Goal: Check status: Check status

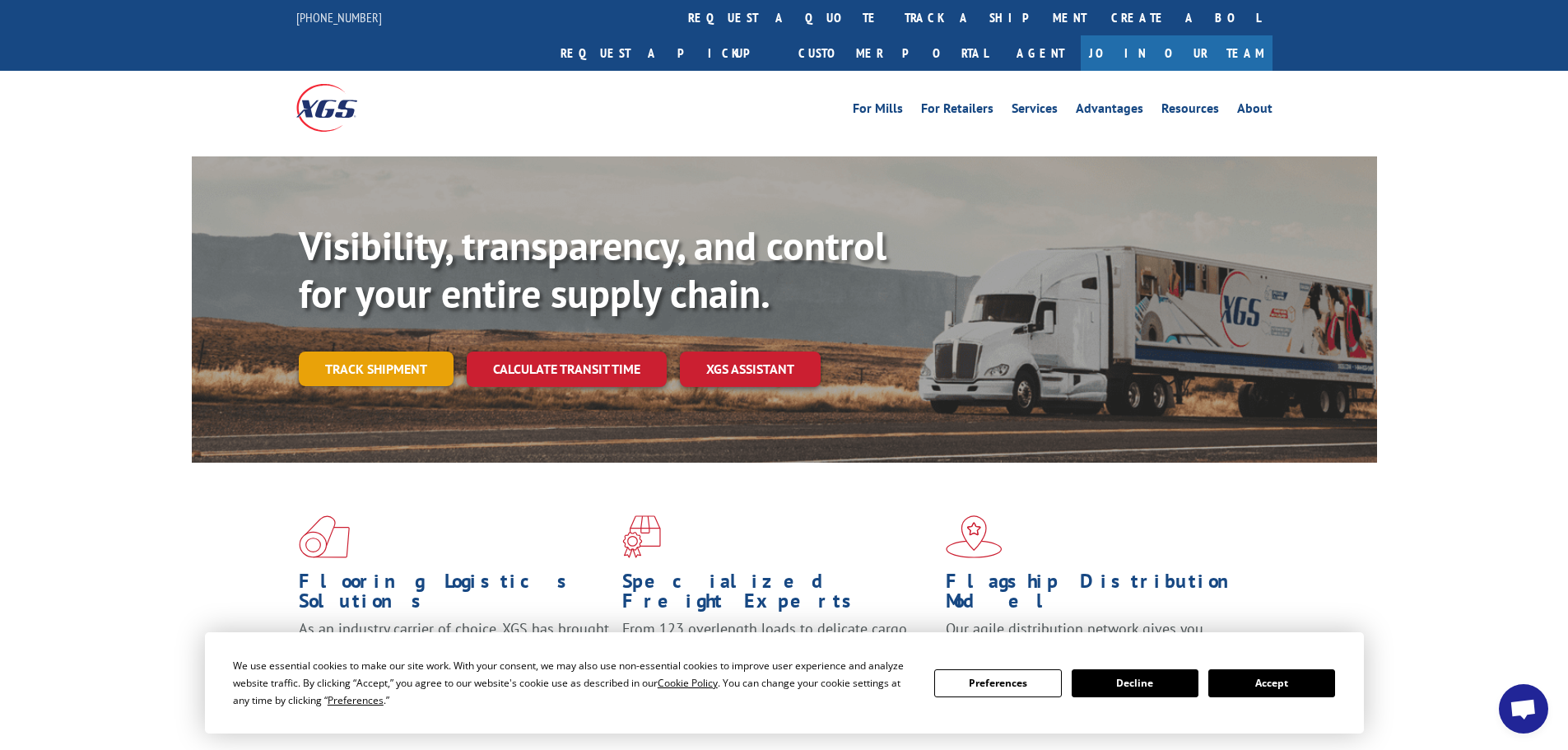
click at [350, 351] on link "Track shipment" at bounding box center [376, 369] width 155 height 35
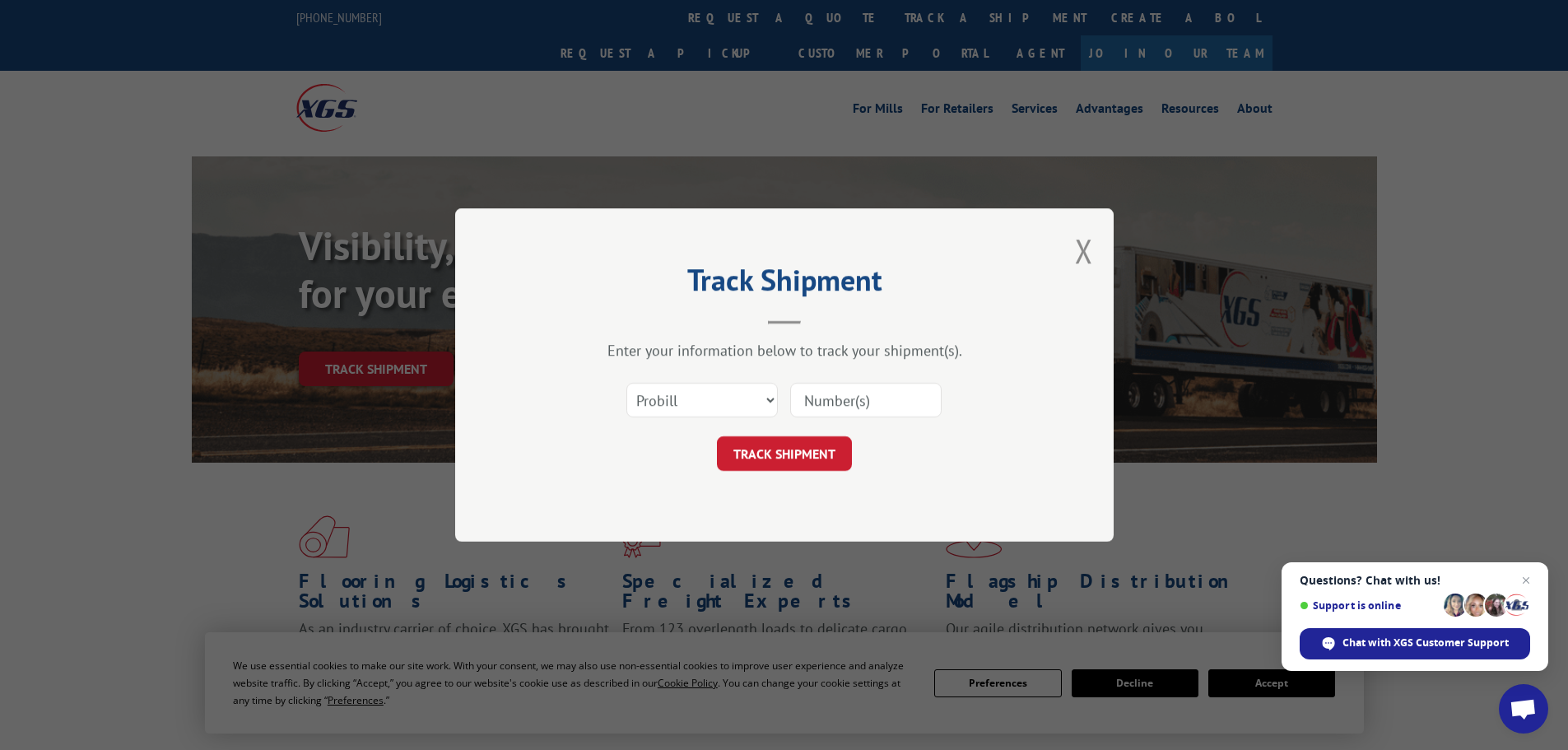
click at [836, 402] on input at bounding box center [866, 400] width 152 height 35
type input "17606668"
click button "TRACK SHIPMENT" at bounding box center [784, 454] width 135 height 35
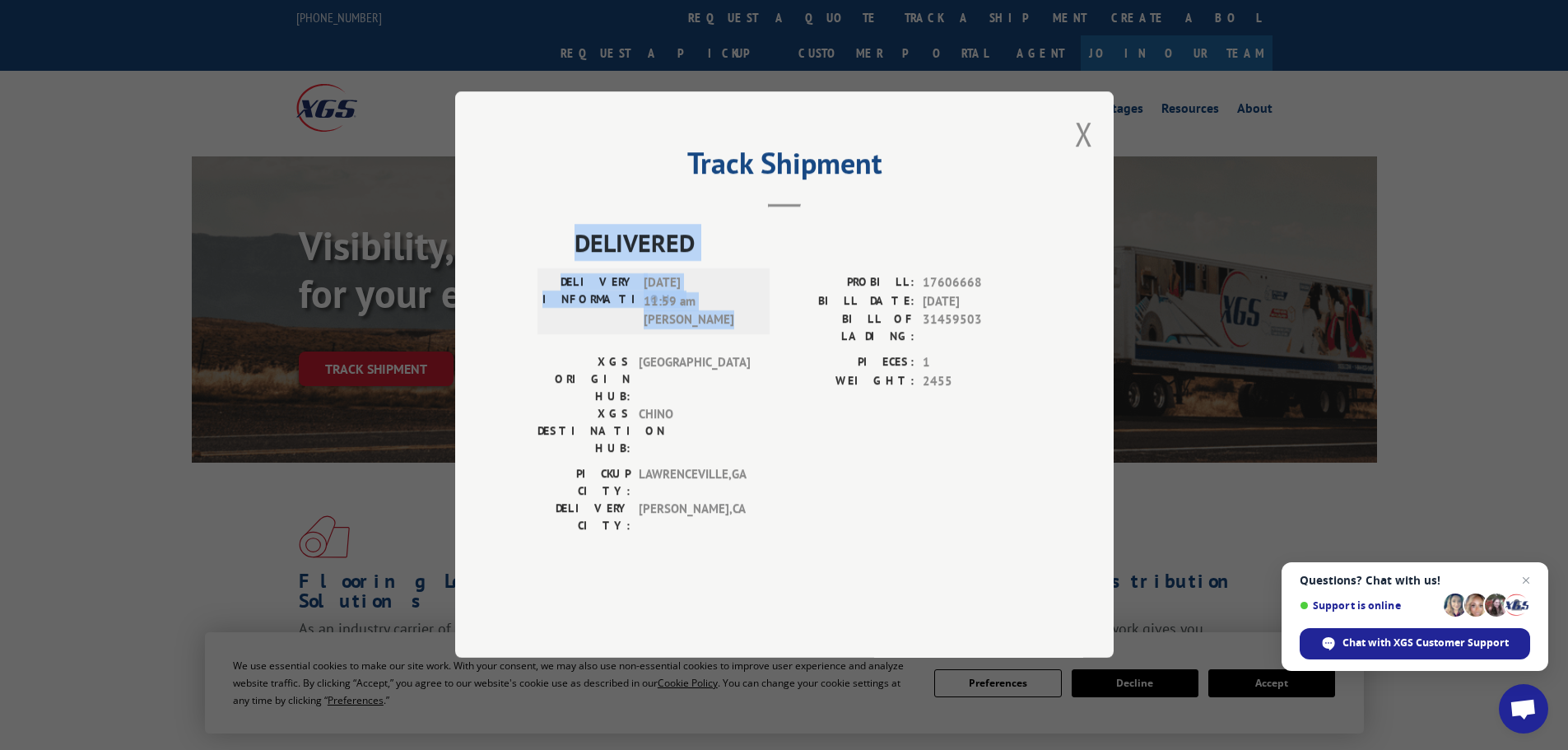
drag, startPoint x: 558, startPoint y: 266, endPoint x: 723, endPoint y: 359, distance: 189.4
click at [723, 359] on div "Track Shipment DELIVERED DELIVERY INFORMATION: [DATE] 11:59 am [PERSON_NAME]: 1…" at bounding box center [784, 375] width 659 height 567
click at [600, 499] on div "DELIVERED DELIVERY INFORMATION: [DATE] 11:59 am [PERSON_NAME]: 17606668 BILL DA…" at bounding box center [784, 406] width 494 height 363
click at [38, 26] on div "Track Shipment DELIVERED DELIVERY INFORMATION: [DATE] 11:59 am [PERSON_NAME]: 1…" at bounding box center [784, 375] width 1568 height 750
